Goal: Information Seeking & Learning: Learn about a topic

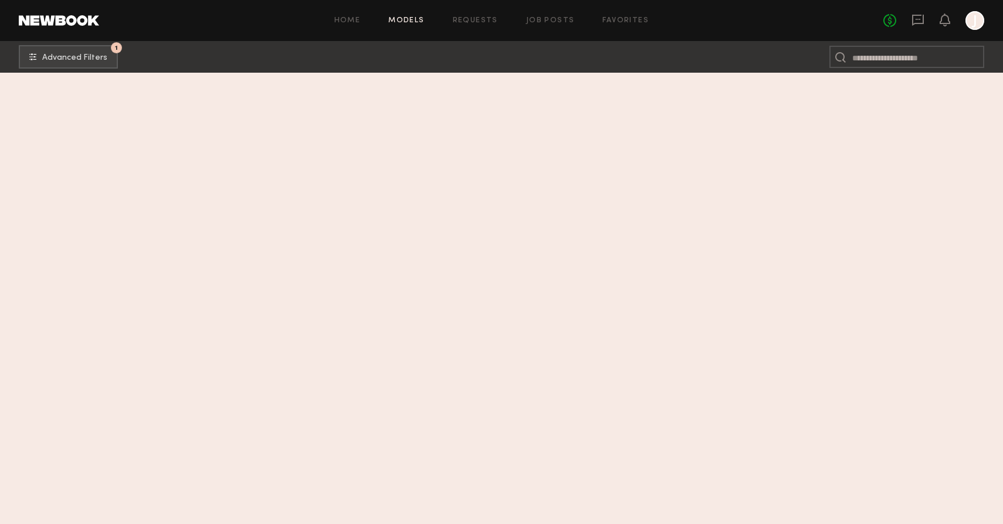
scroll to position [97729, 0]
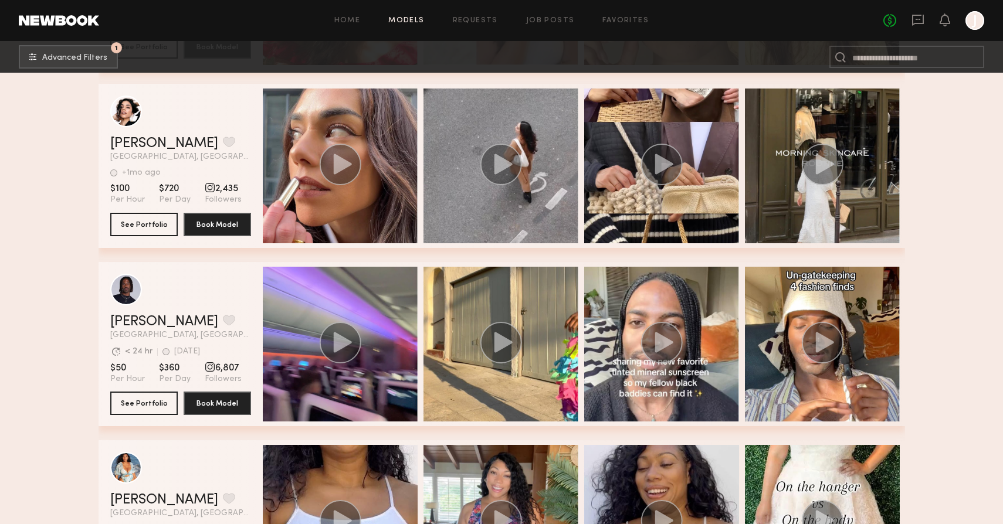
scroll to position [97686, 0]
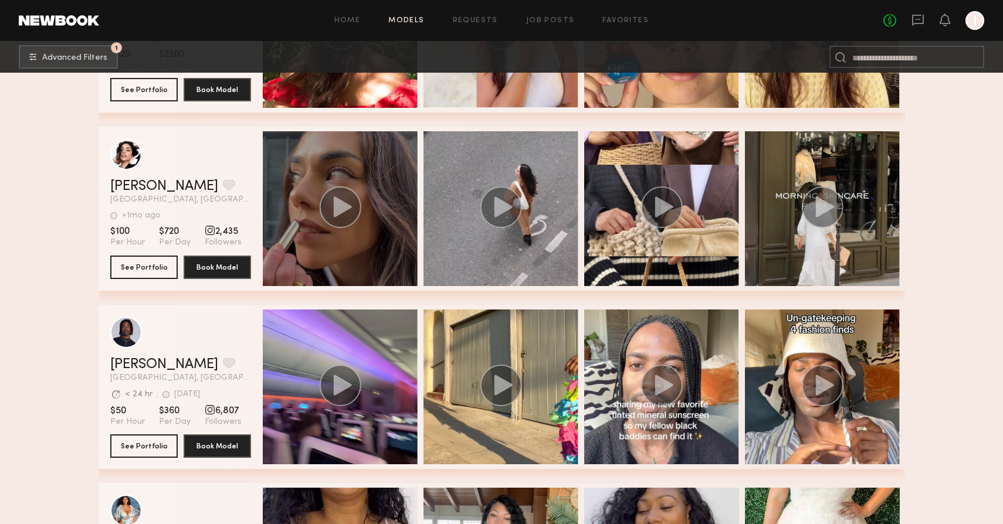
click at [341, 221] on circle "grid" at bounding box center [340, 208] width 42 height 42
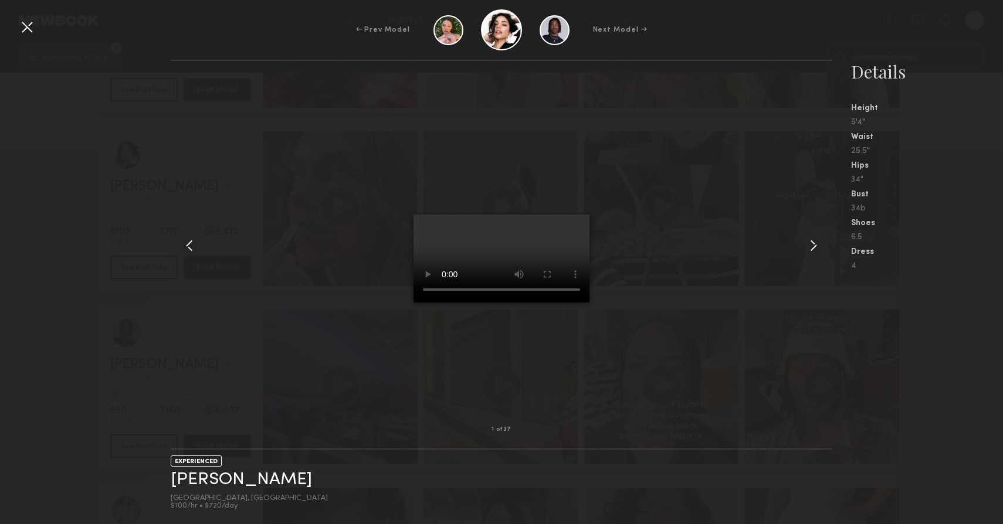
click at [74, 296] on div "1 of 37 EXPERIENCED [PERSON_NAME] [GEOGRAPHIC_DATA], [GEOGRAPHIC_DATA] $100/hr …" at bounding box center [501, 292] width 1003 height 465
click at [21, 24] on div at bounding box center [27, 27] width 19 height 19
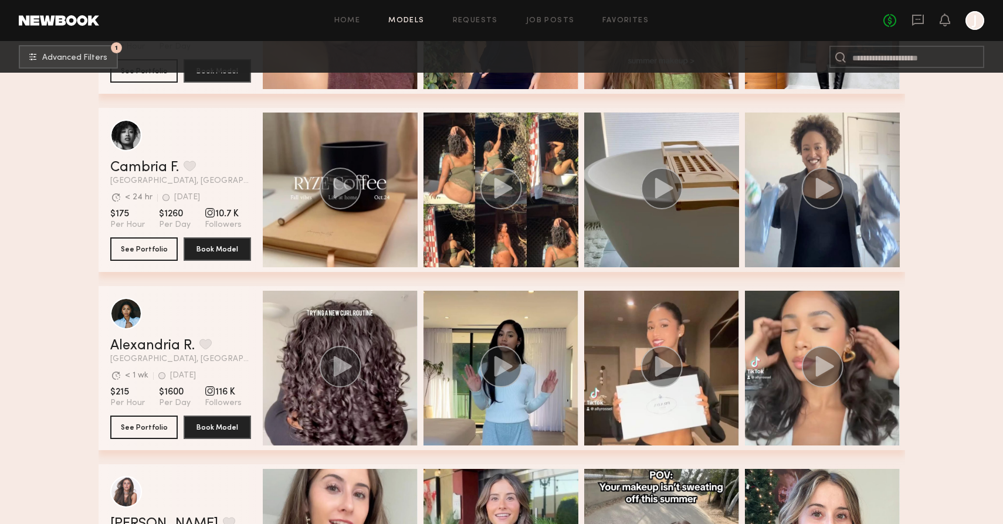
scroll to position [653, 0]
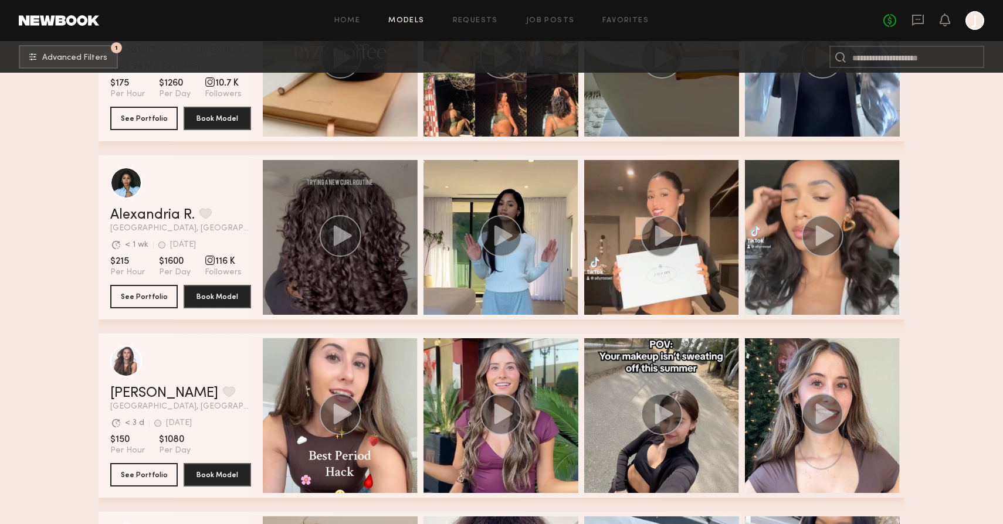
click at [336, 242] on icon "grid" at bounding box center [342, 235] width 18 height 21
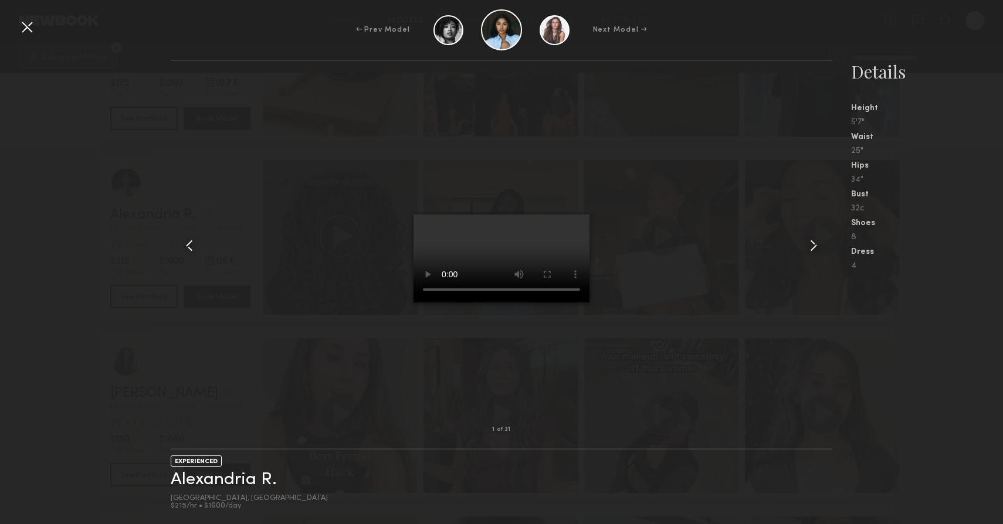
click at [24, 23] on div at bounding box center [27, 27] width 19 height 19
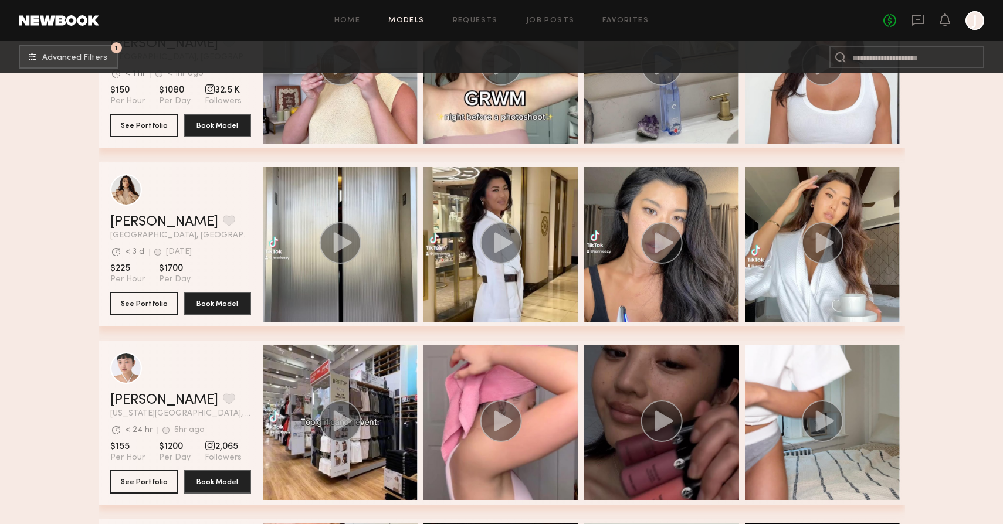
scroll to position [2071, 0]
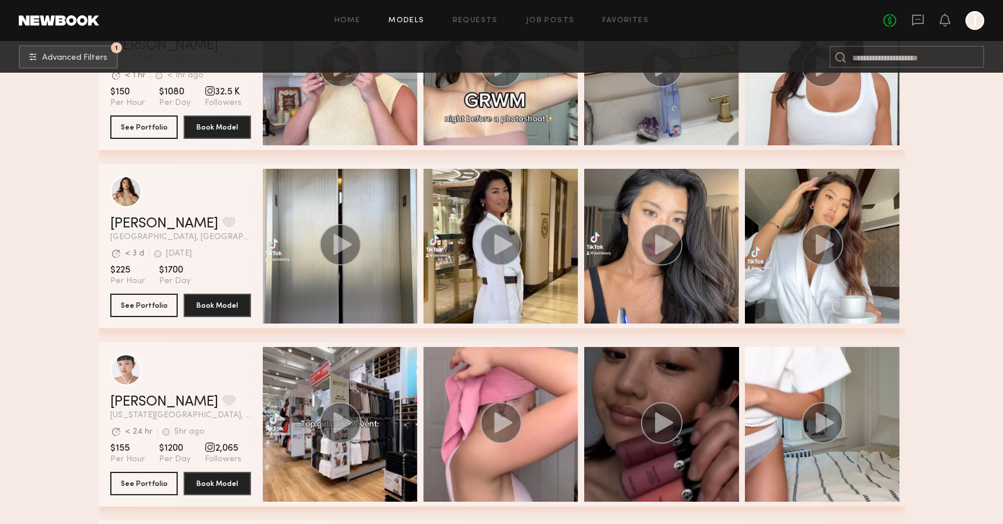
click at [652, 235] on circle "grid" at bounding box center [662, 245] width 42 height 42
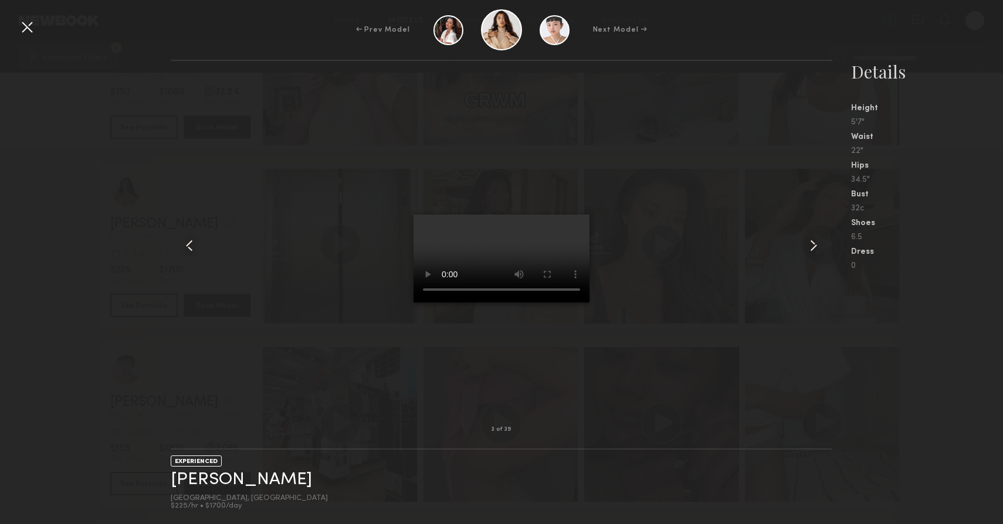
click at [26, 18] on div at bounding box center [27, 27] width 19 height 19
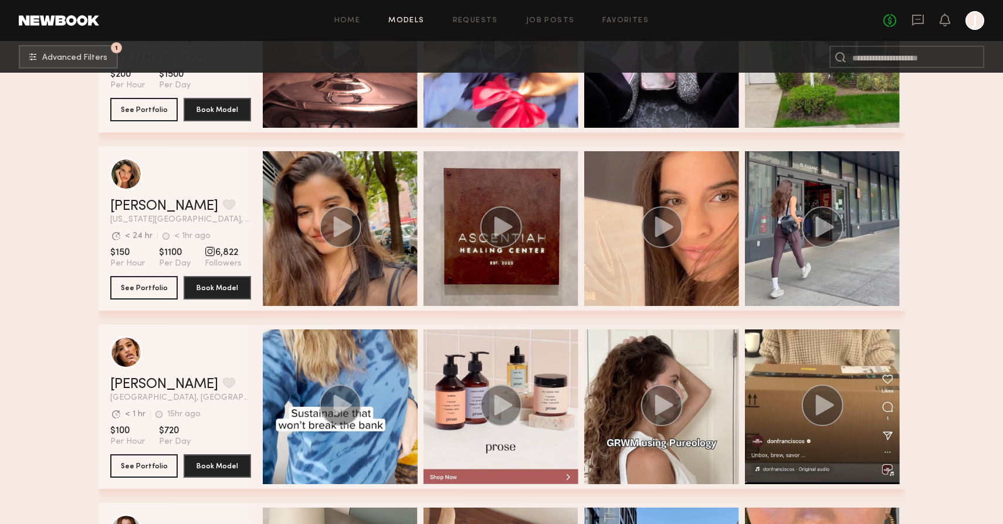
scroll to position [5484, 0]
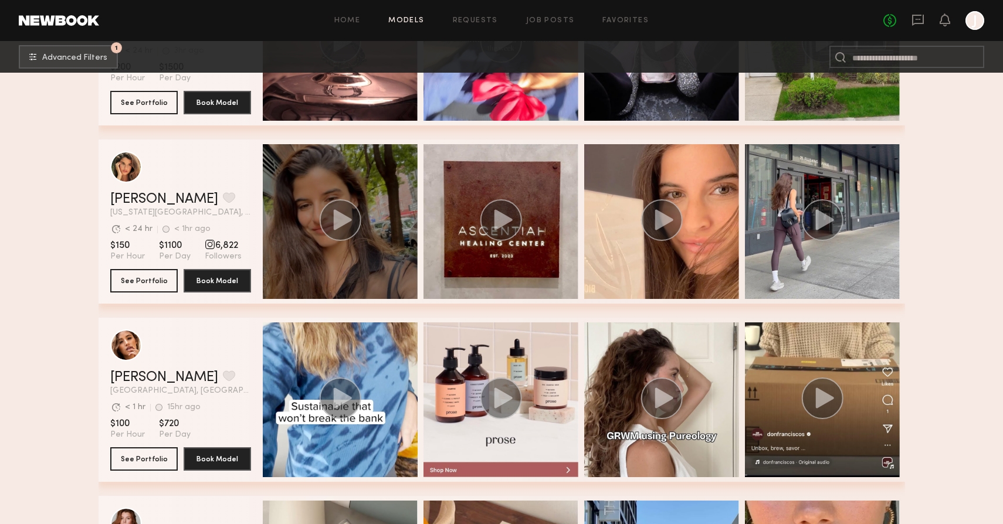
click at [343, 220] on icon "grid" at bounding box center [342, 219] width 18 height 21
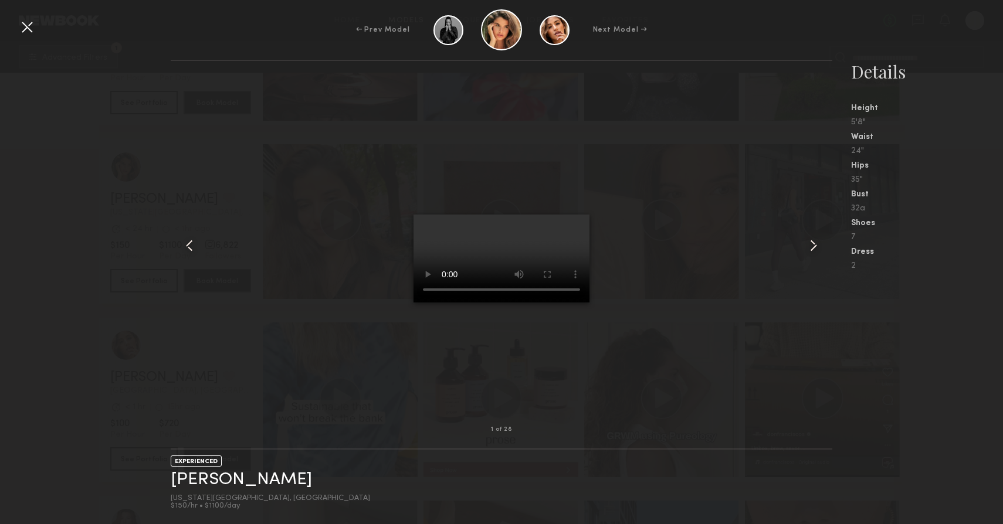
click at [22, 25] on div at bounding box center [27, 27] width 19 height 19
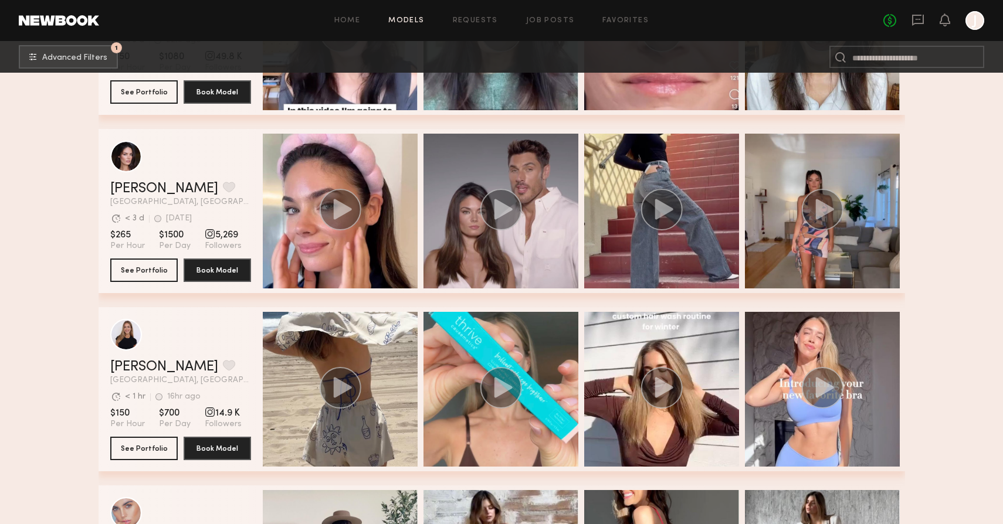
scroll to position [8868, 0]
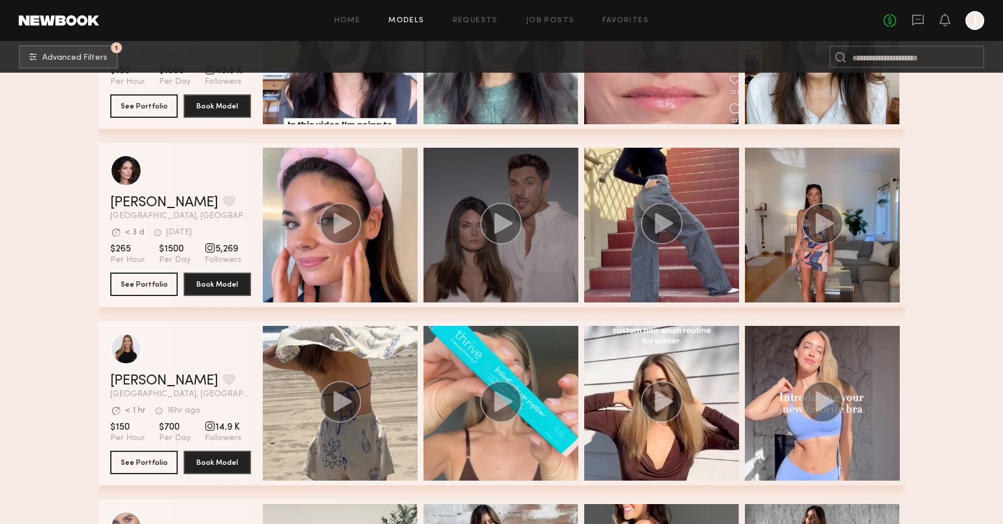
click at [494, 222] on circle "grid" at bounding box center [501, 224] width 42 height 42
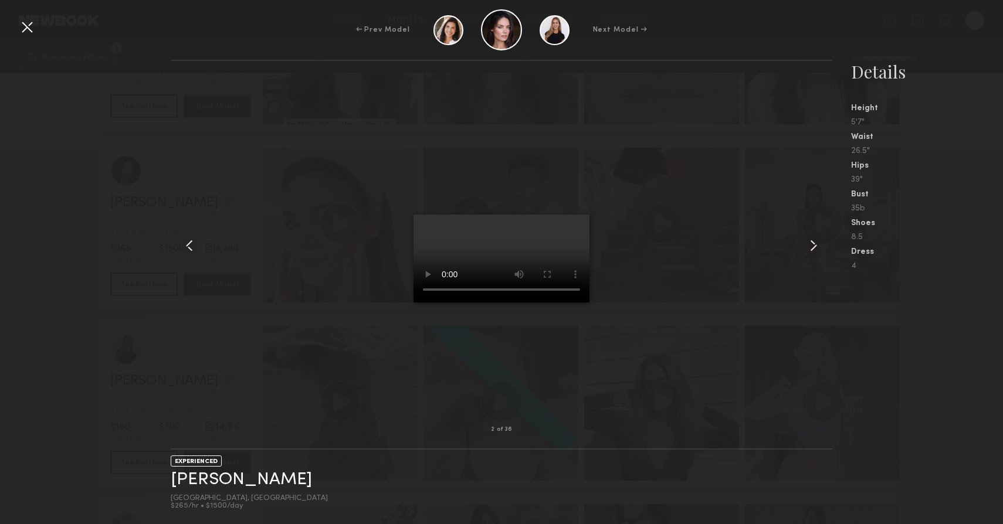
click at [28, 30] on div at bounding box center [27, 27] width 19 height 19
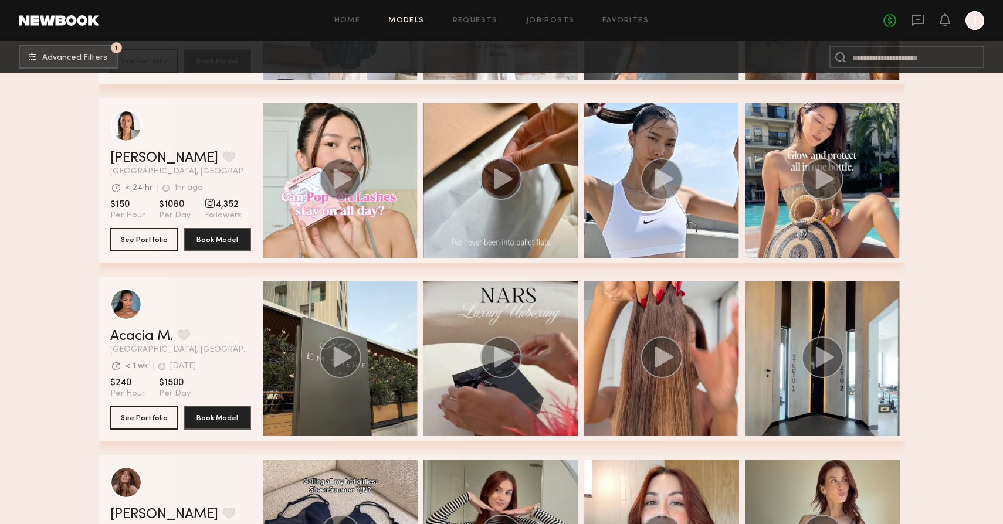
scroll to position [9447, 0]
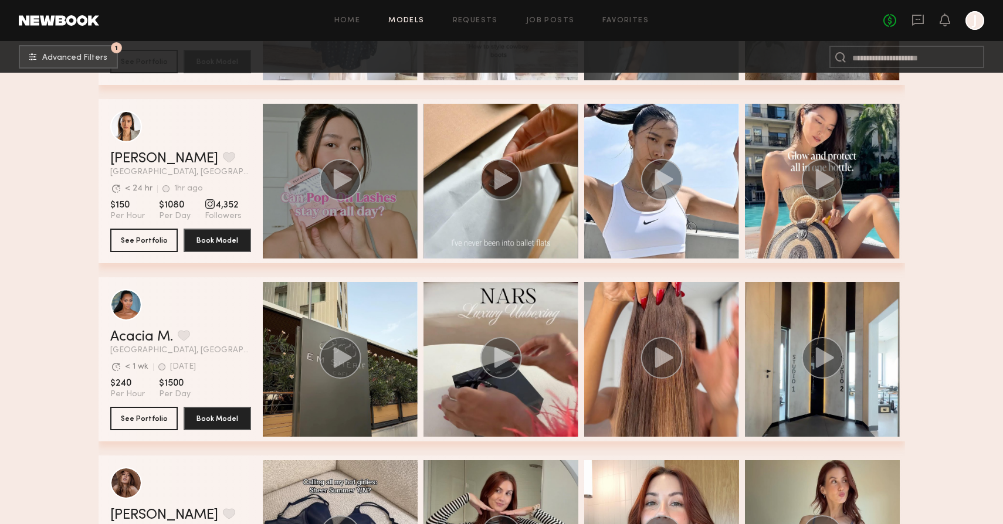
click at [337, 172] on icon "grid" at bounding box center [342, 179] width 18 height 21
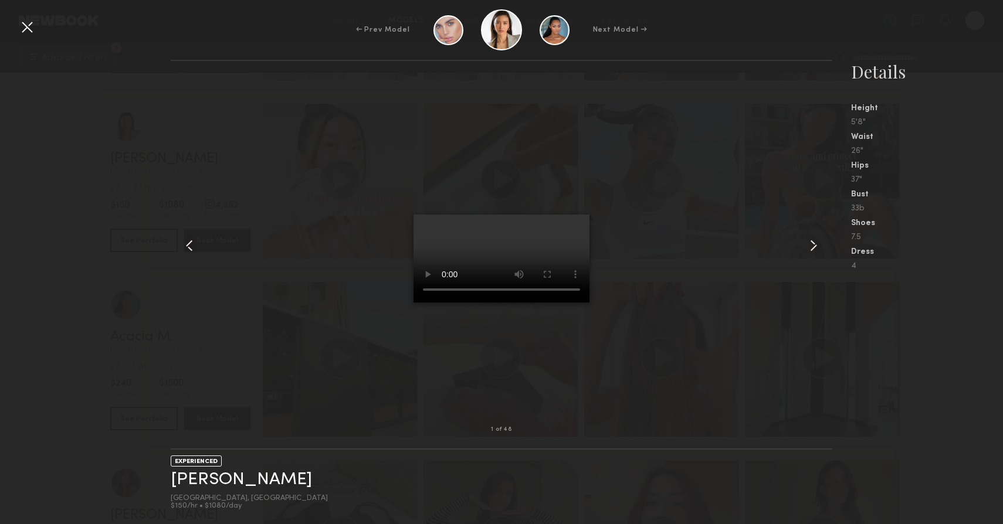
click at [21, 21] on div at bounding box center [27, 27] width 19 height 19
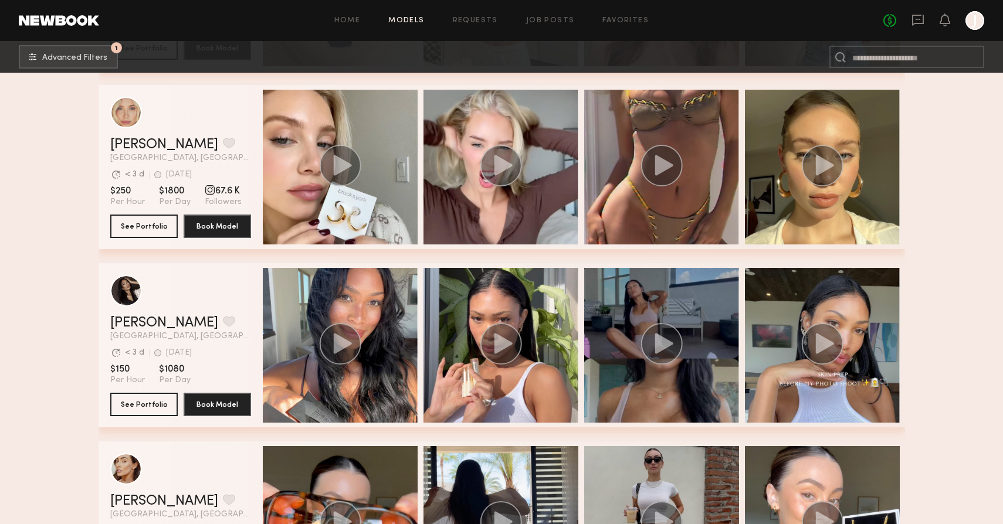
scroll to position [9995, 0]
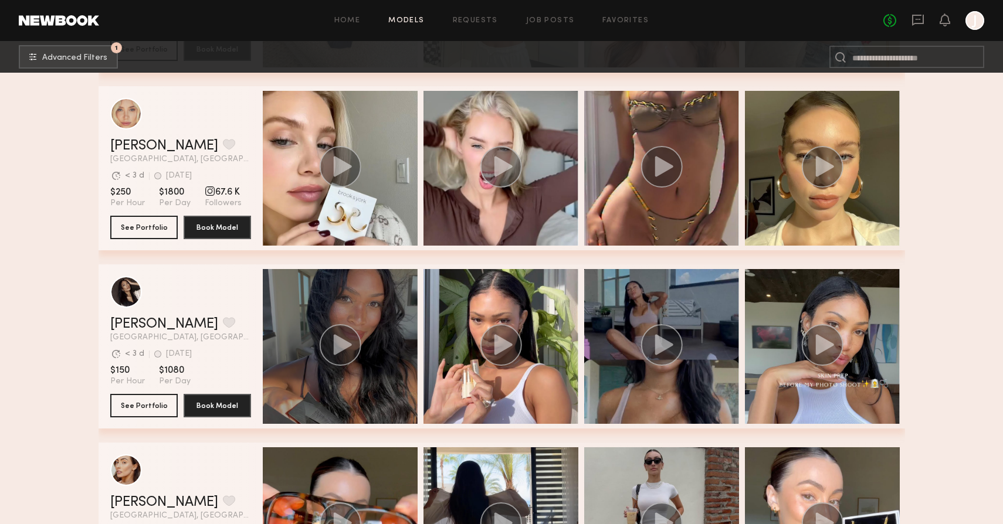
click at [337, 337] on icon "grid" at bounding box center [342, 344] width 18 height 21
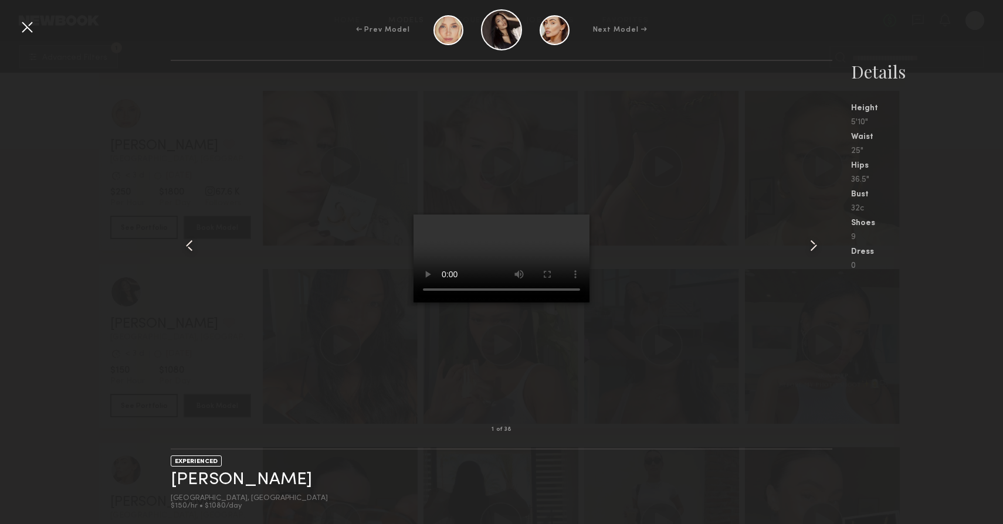
click at [22, 20] on div at bounding box center [27, 27] width 19 height 19
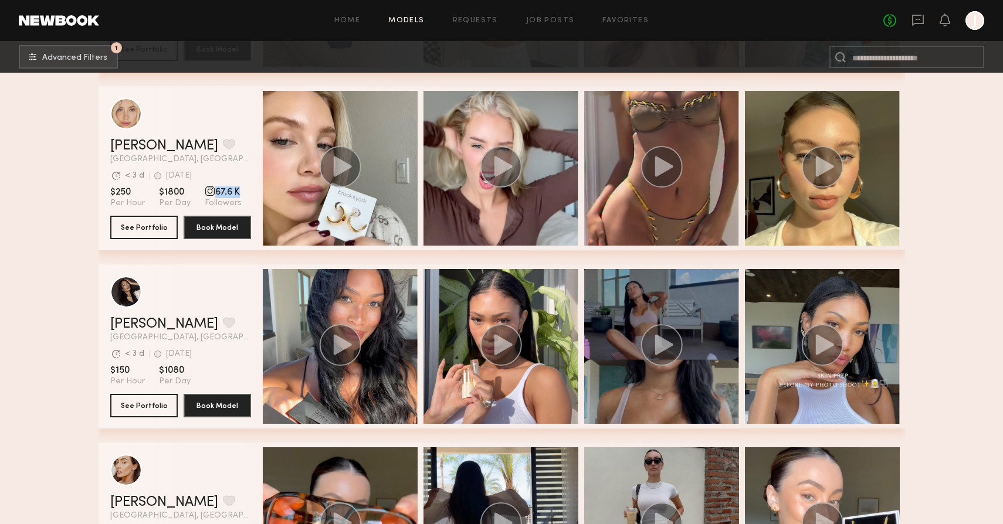
drag, startPoint x: 200, startPoint y: 192, endPoint x: 255, endPoint y: 192, distance: 55.1
click at [255, 192] on div "[PERSON_NAME] Favorite [GEOGRAPHIC_DATA], [GEOGRAPHIC_DATA] Avg. request respon…" at bounding box center [502, 168] width 807 height 164
click at [232, 162] on span "[GEOGRAPHIC_DATA], [GEOGRAPHIC_DATA]" at bounding box center [180, 159] width 141 height 8
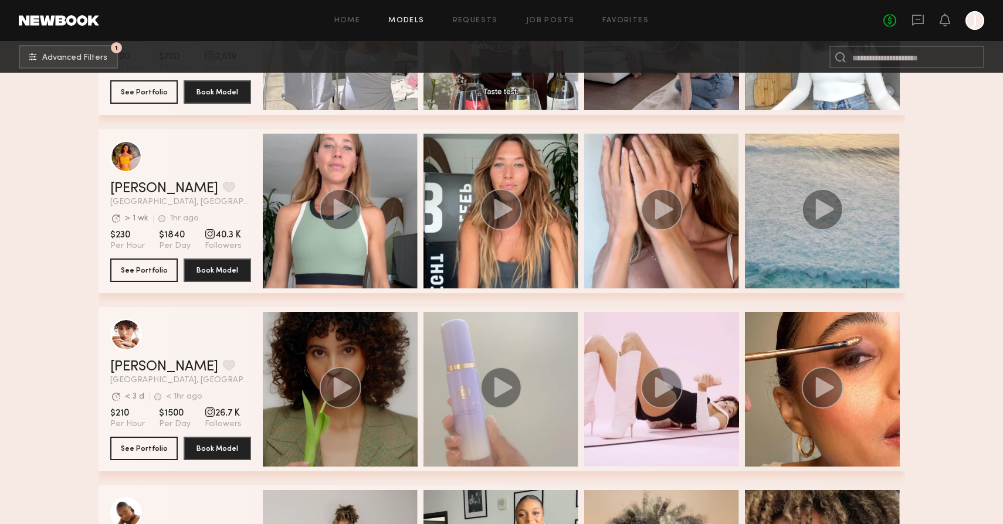
scroll to position [11382, 0]
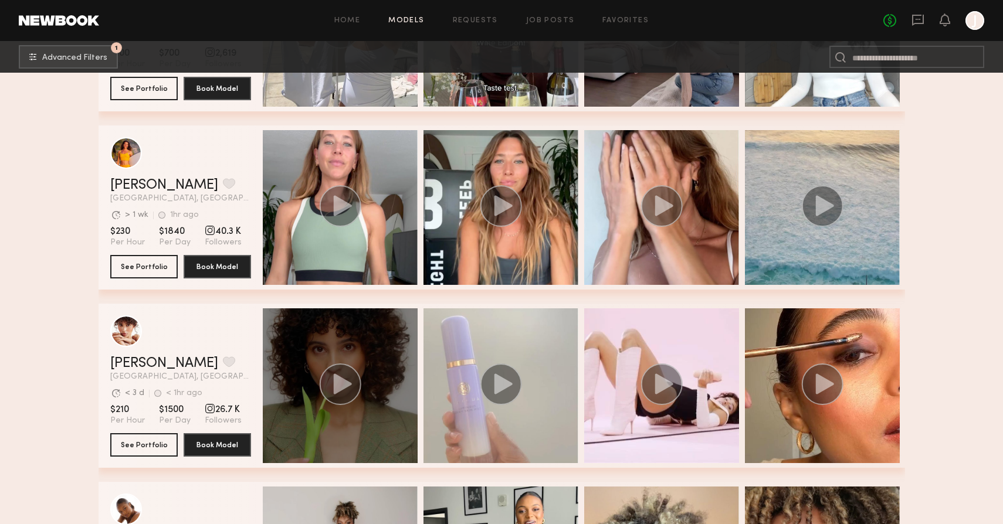
click at [332, 388] on circle "grid" at bounding box center [340, 385] width 42 height 42
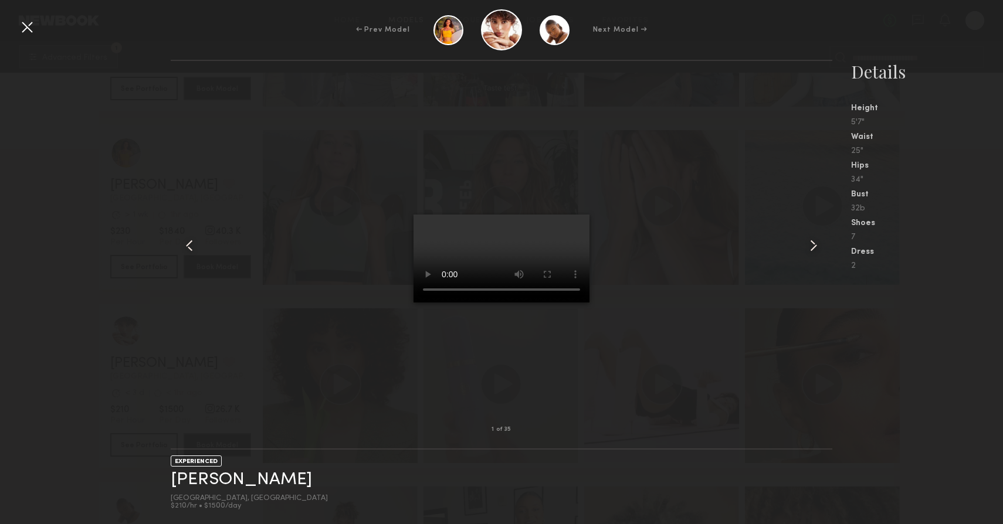
click at [26, 25] on div at bounding box center [27, 27] width 19 height 19
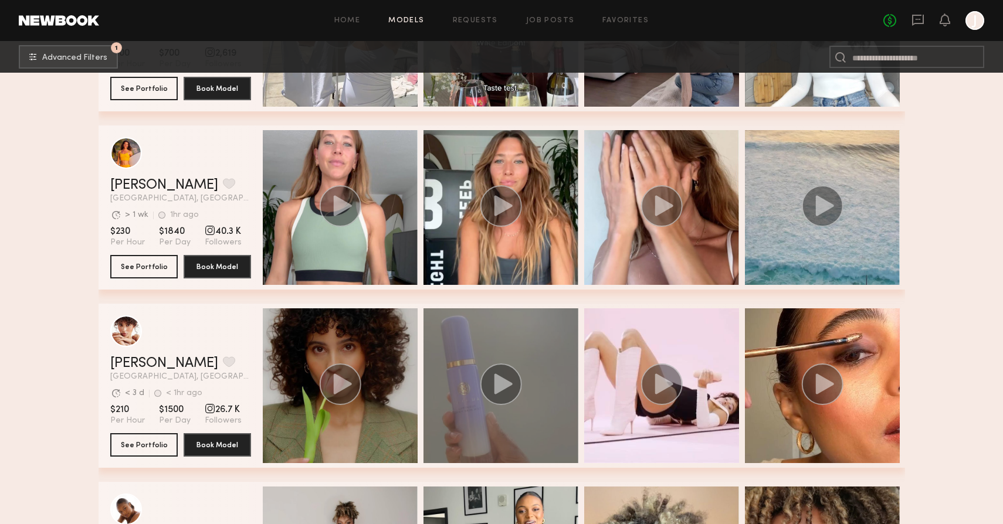
click at [521, 369] on icon "grid" at bounding box center [501, 385] width 42 height 42
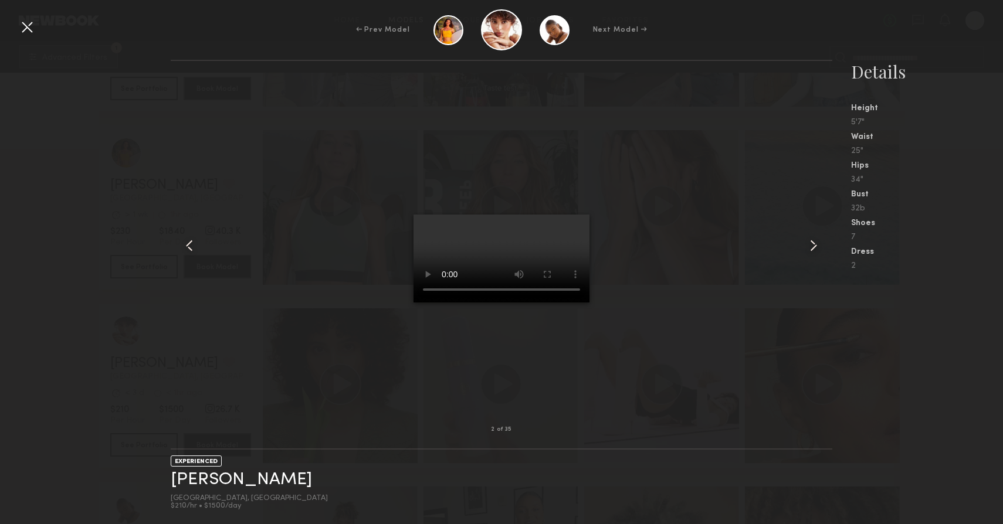
click at [26, 25] on div at bounding box center [27, 27] width 19 height 19
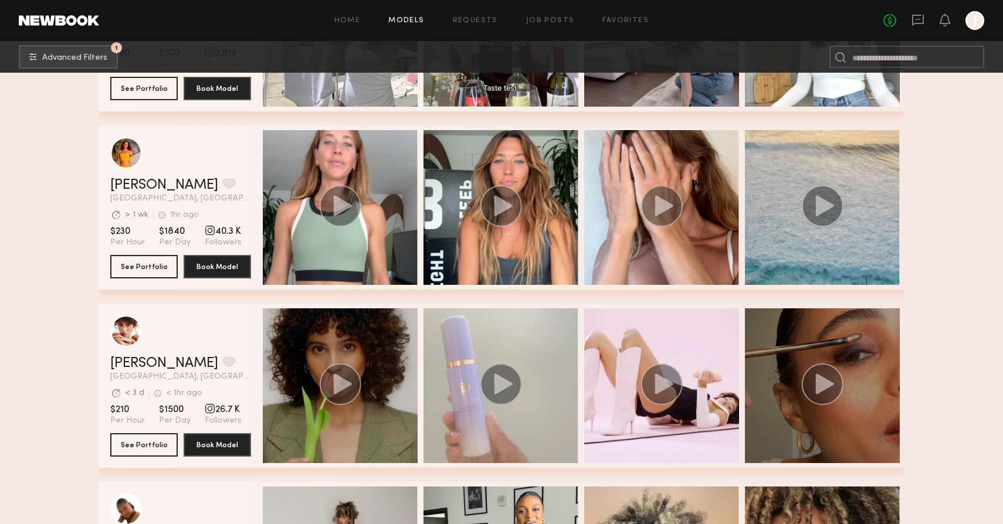
click at [829, 372] on circle "grid" at bounding box center [822, 385] width 42 height 42
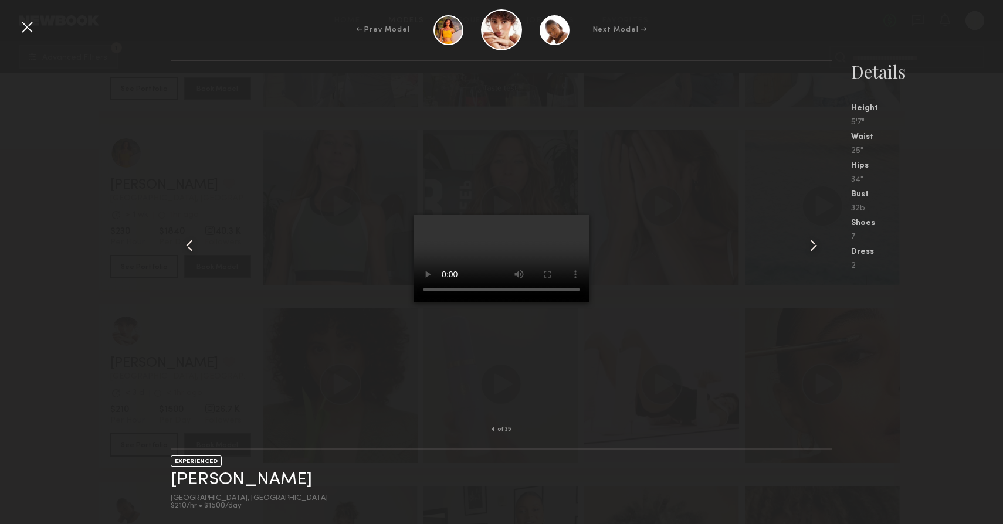
click at [30, 28] on div at bounding box center [27, 27] width 19 height 19
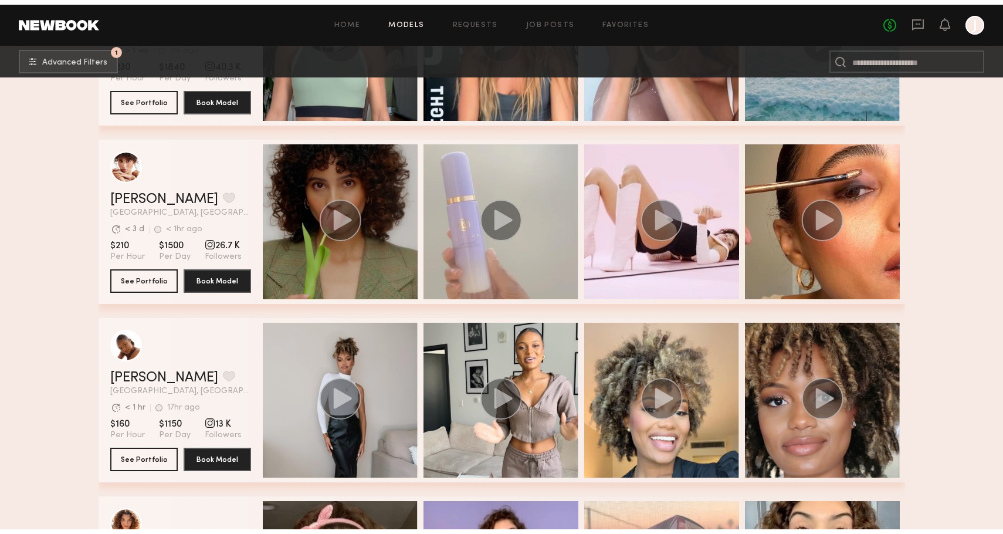
scroll to position [11551, 0]
